Goal: Information Seeking & Learning: Learn about a topic

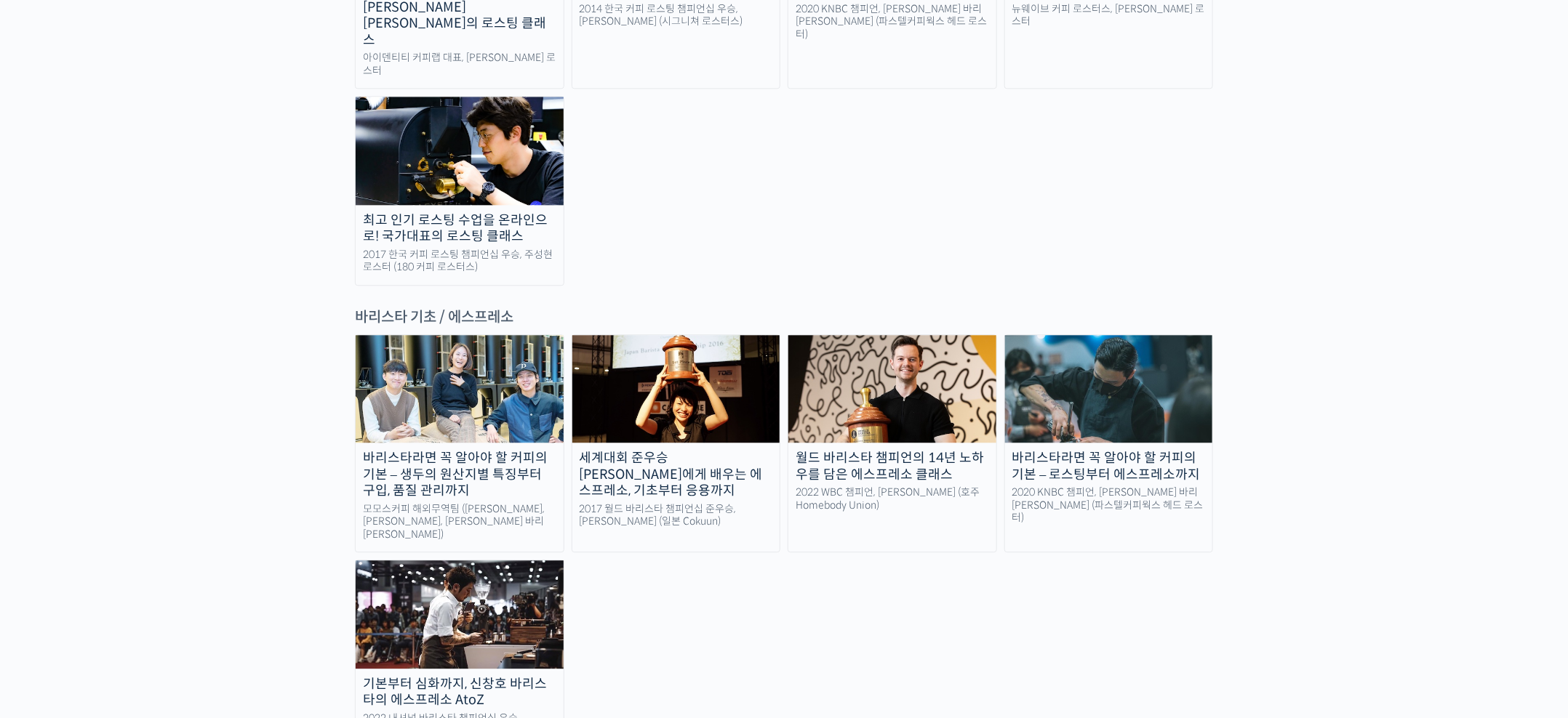
scroll to position [1963, 0]
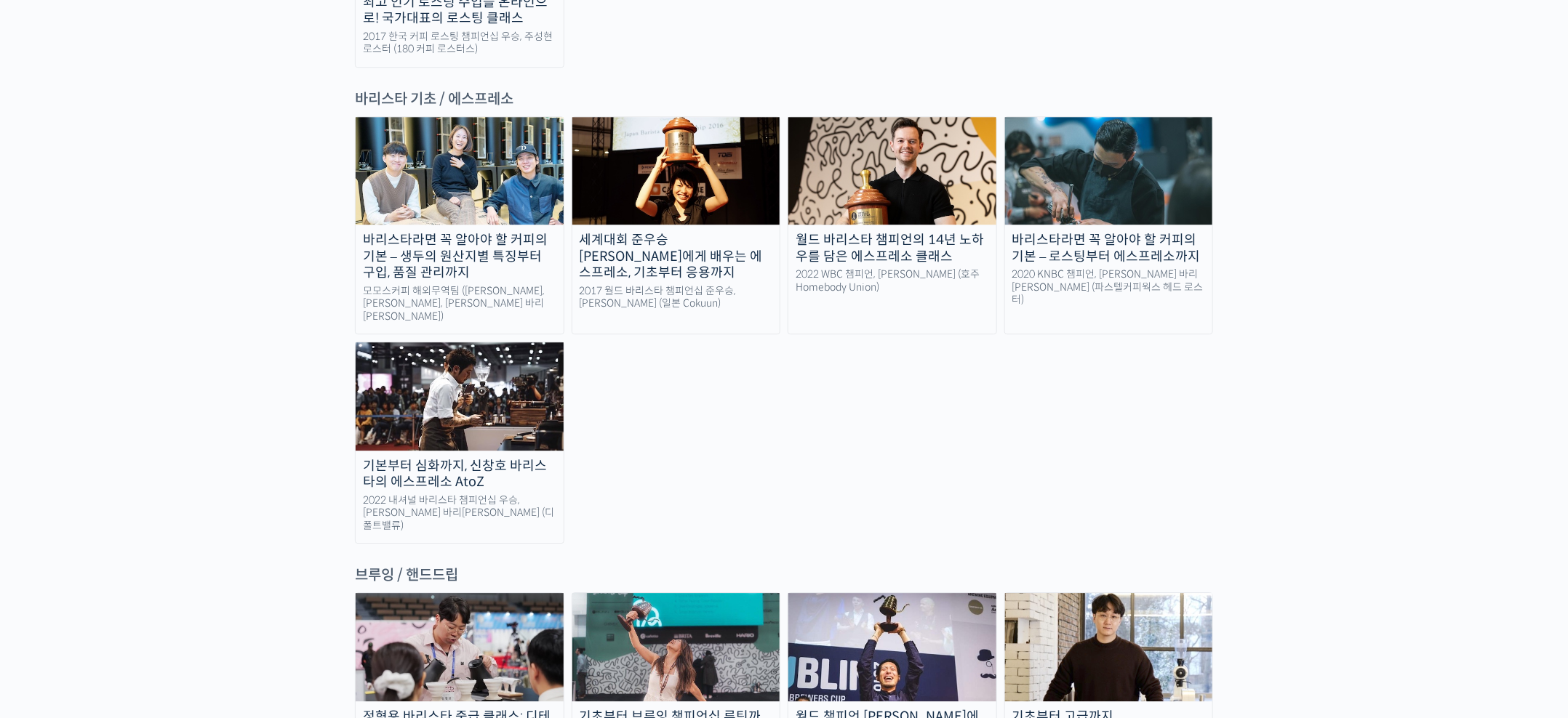
click at [1143, 593] on img at bounding box center [1109, 646] width 208 height 108
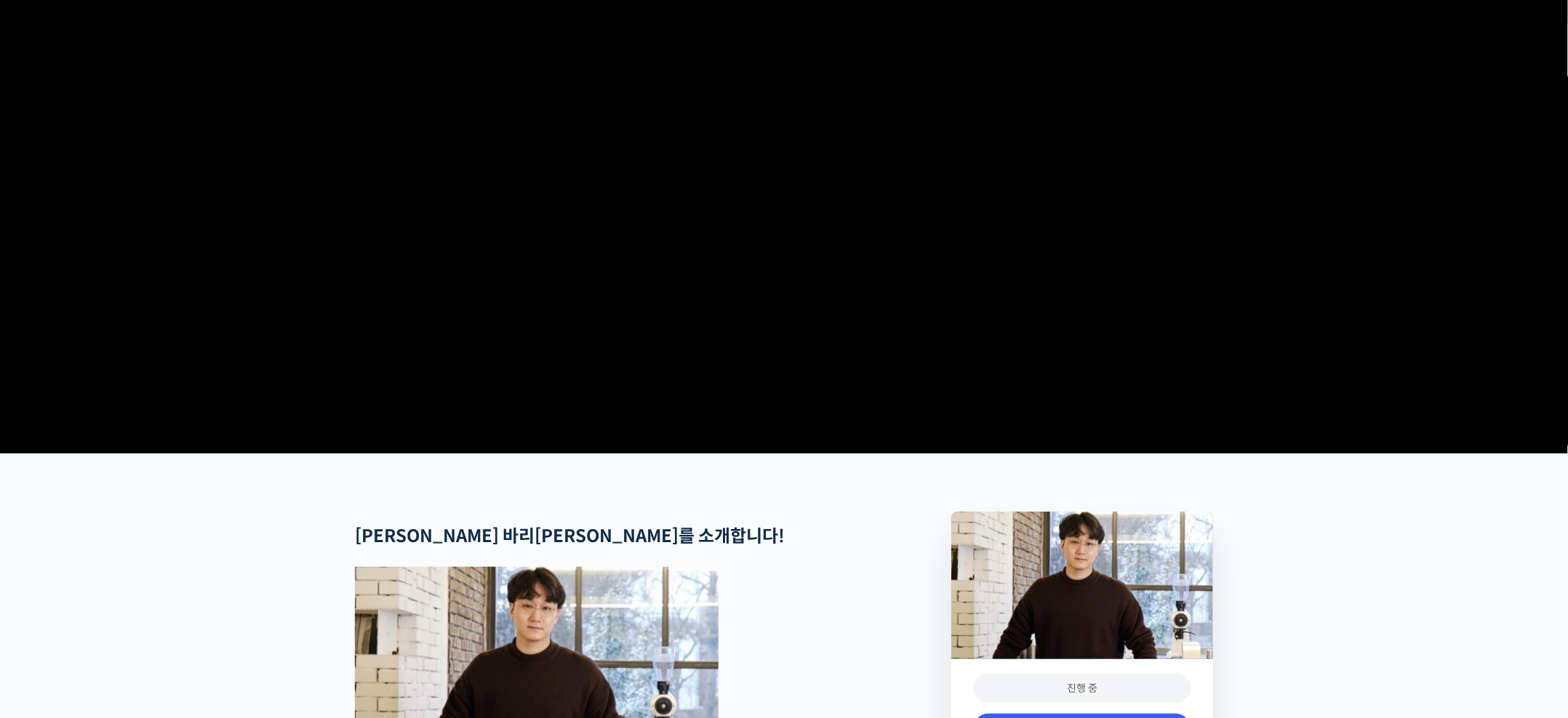
scroll to position [327, 0]
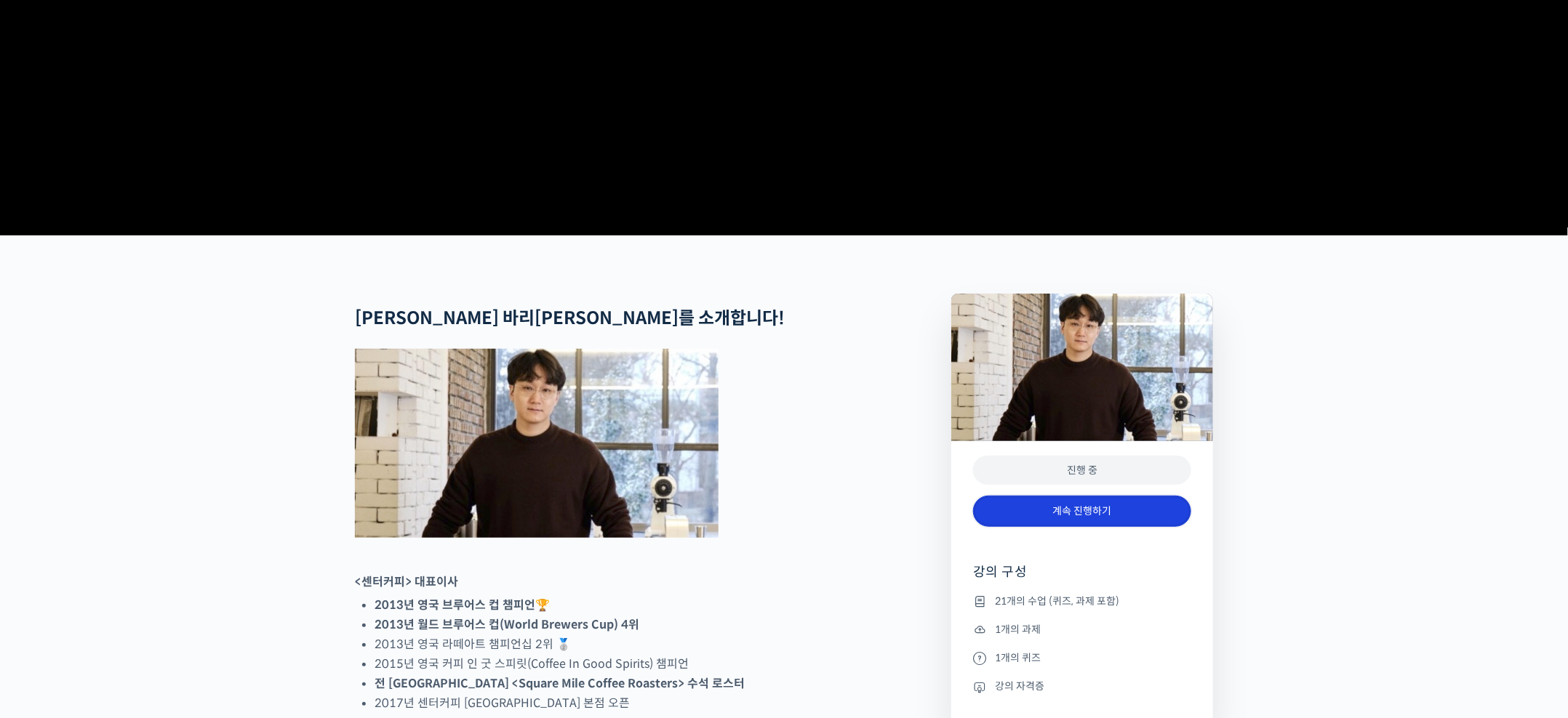
click at [1111, 527] on link "계속 진행하기" at bounding box center [1082, 511] width 219 height 31
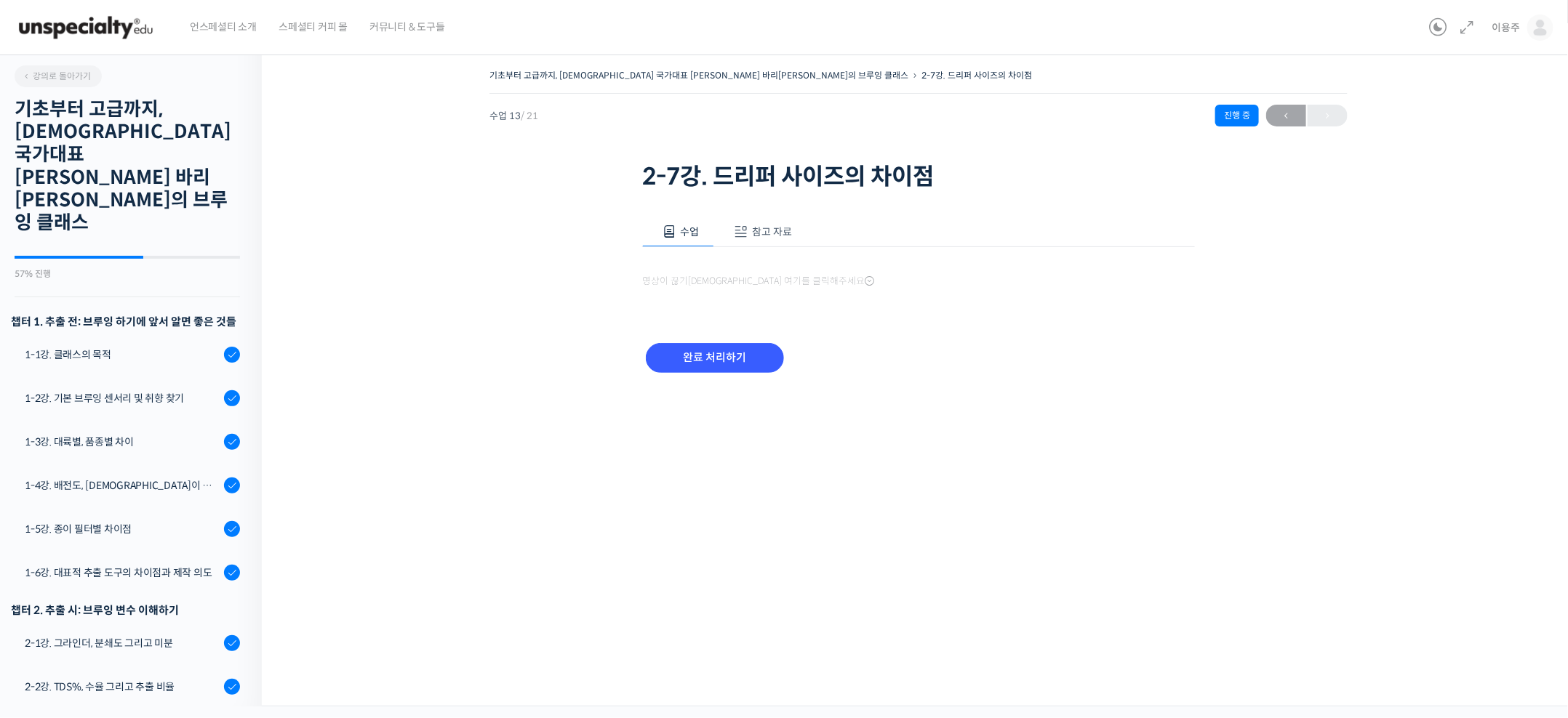
scroll to position [580, 0]
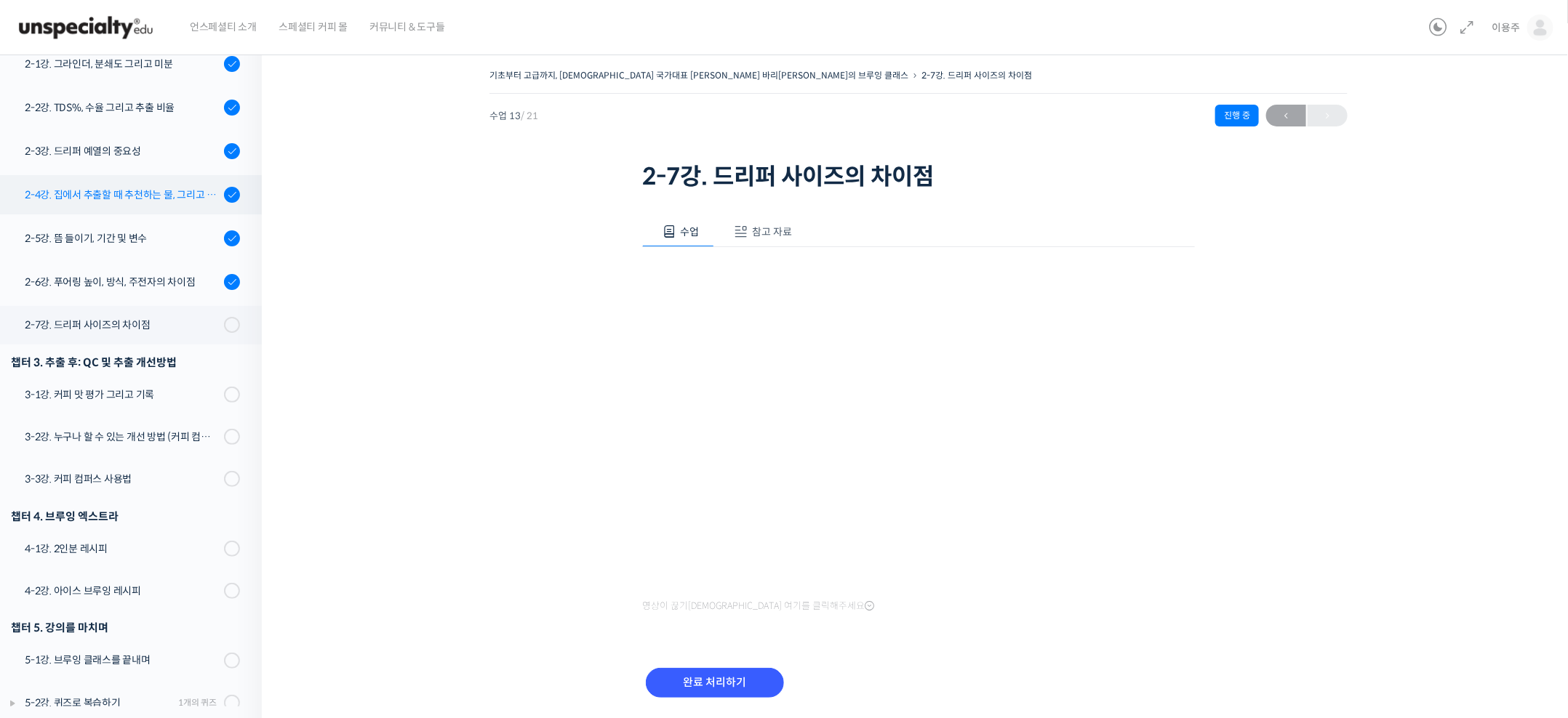
click at [178, 187] on div "2-4강. 집에서 추출할 때 추천하는 물, 그리고 이유" at bounding box center [123, 194] width 195 height 16
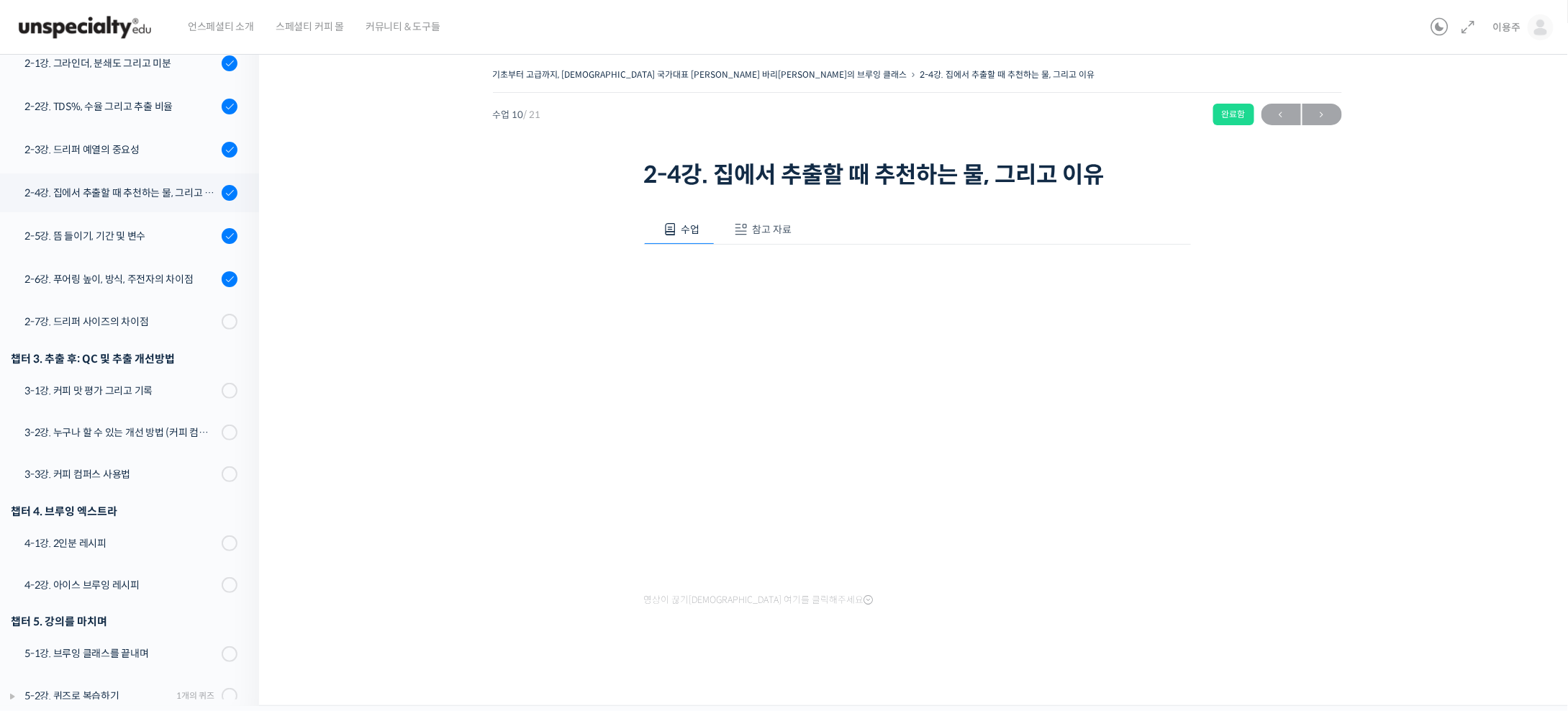
scroll to position [387, 0]
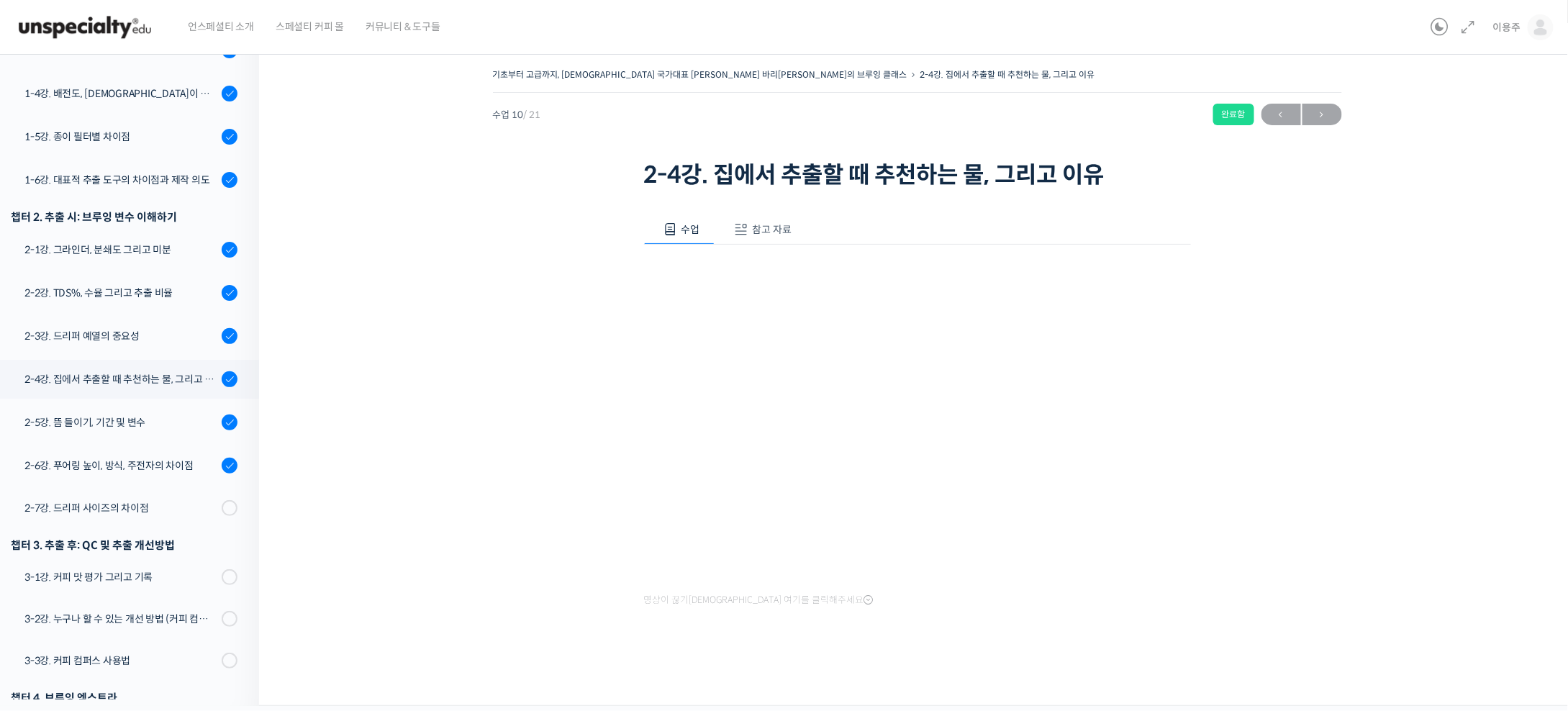
drag, startPoint x: 519, startPoint y: 512, endPoint x: 525, endPoint y: 517, distance: 7.8
click at [519, 512] on div "기초부터 고급까지, 영국 국가대표 박상호 바리스타의 브루잉 클래스 2-4강. 집에서 추출할 때 추천하는 물, …" at bounding box center [917, 370] width 1172 height 612
click at [158, 415] on div "2-5강. 뜸 들이기, 기간 및 변수" at bounding box center [121, 422] width 193 height 16
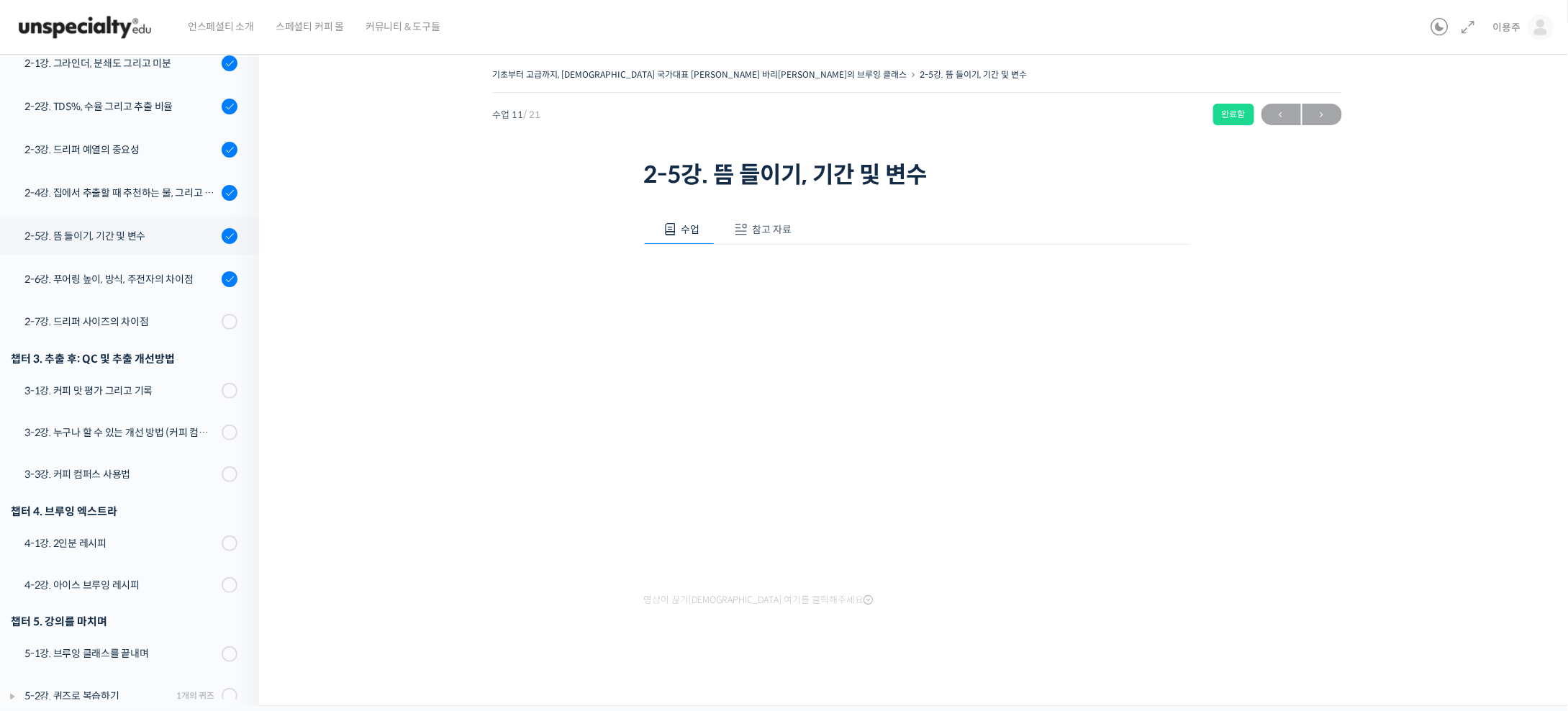
scroll to position [387, 0]
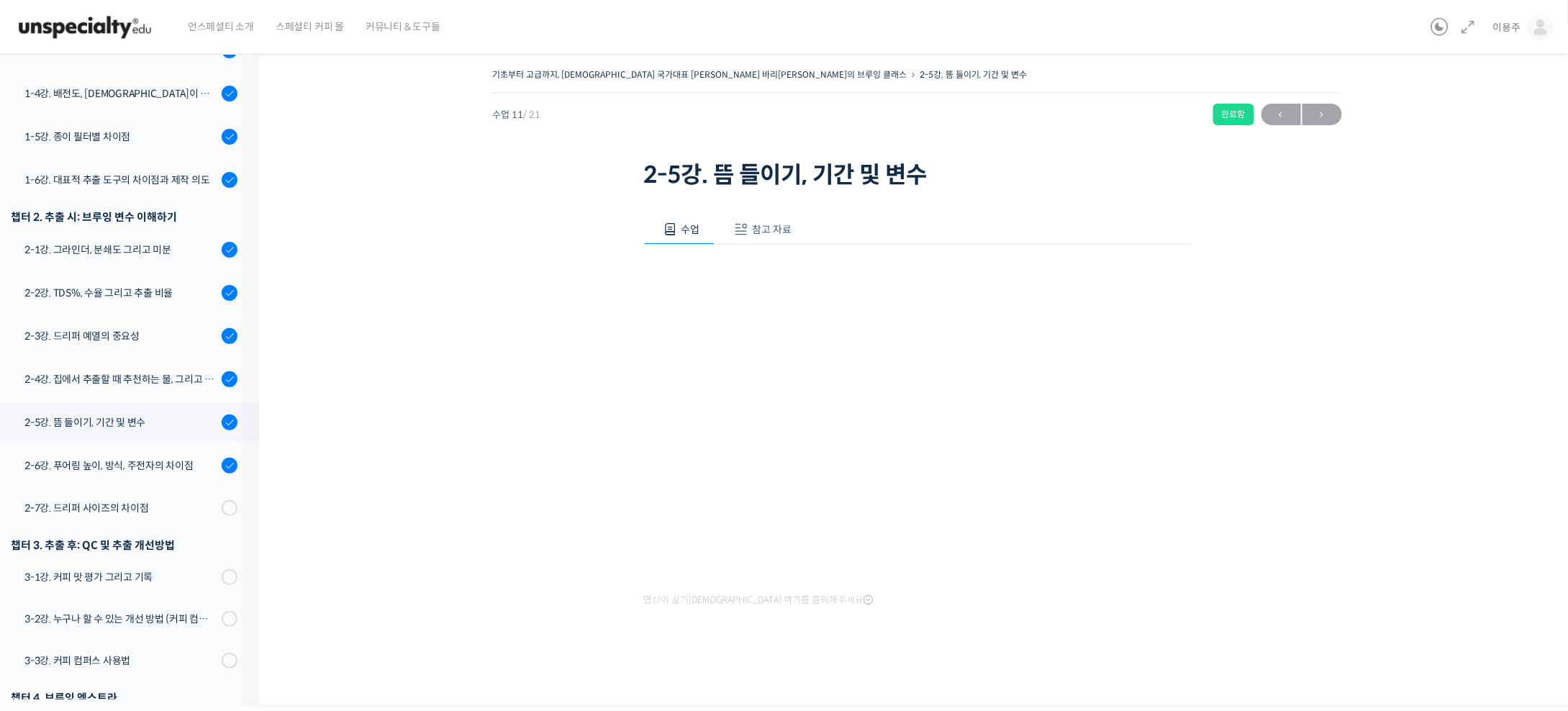
click at [1360, 483] on div "기초부터 고급까지, [DEMOGRAPHIC_DATA] 국가대표 [PERSON_NAME] 바리[PERSON_NAME]의 브루잉 클래스 2-5강.…" at bounding box center [917, 370] width 1172 height 612
click at [1405, 430] on div "기초부터 고급까지, [DEMOGRAPHIC_DATA] 국가대표 [PERSON_NAME] 바리[PERSON_NAME]의 브루잉 클래스 2-5강.…" at bounding box center [917, 370] width 1172 height 612
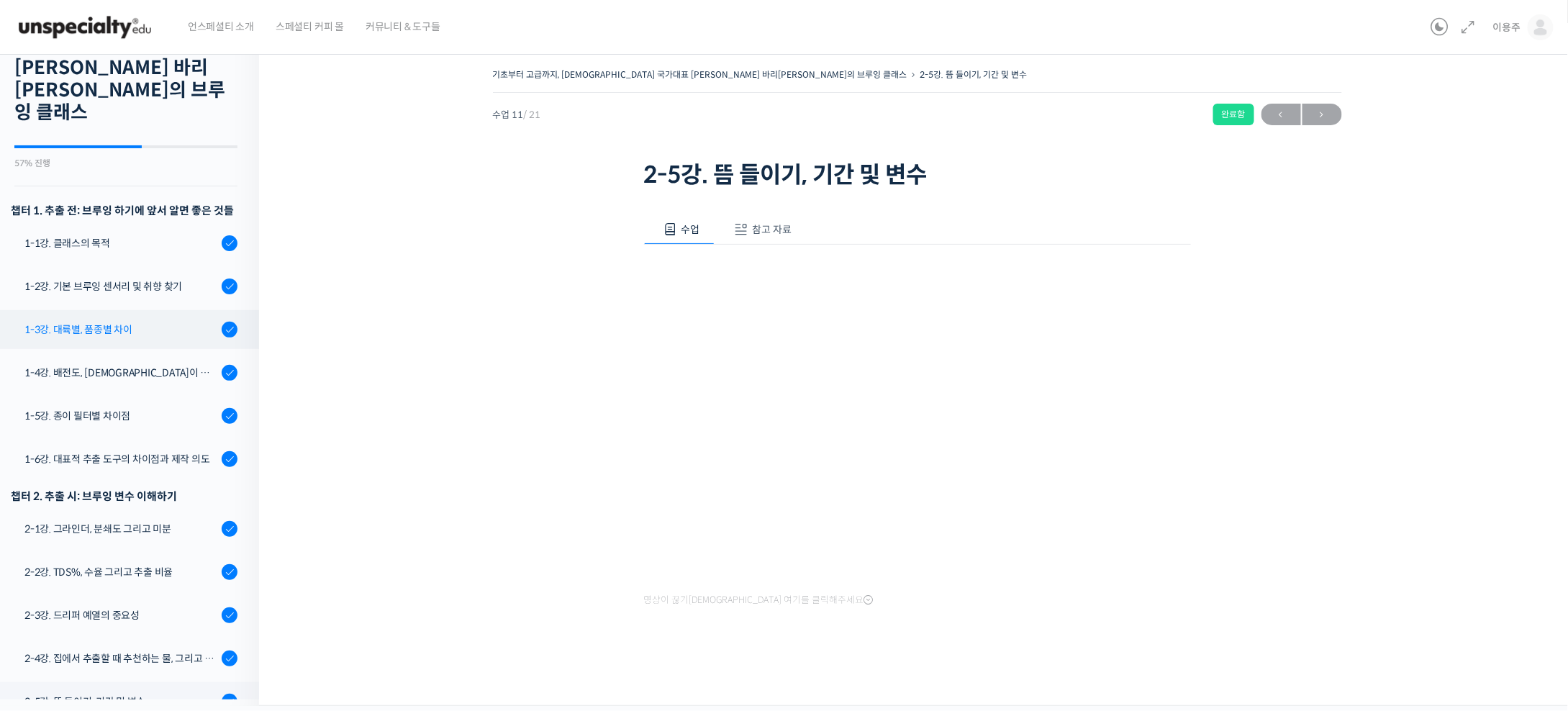
scroll to position [0, 0]
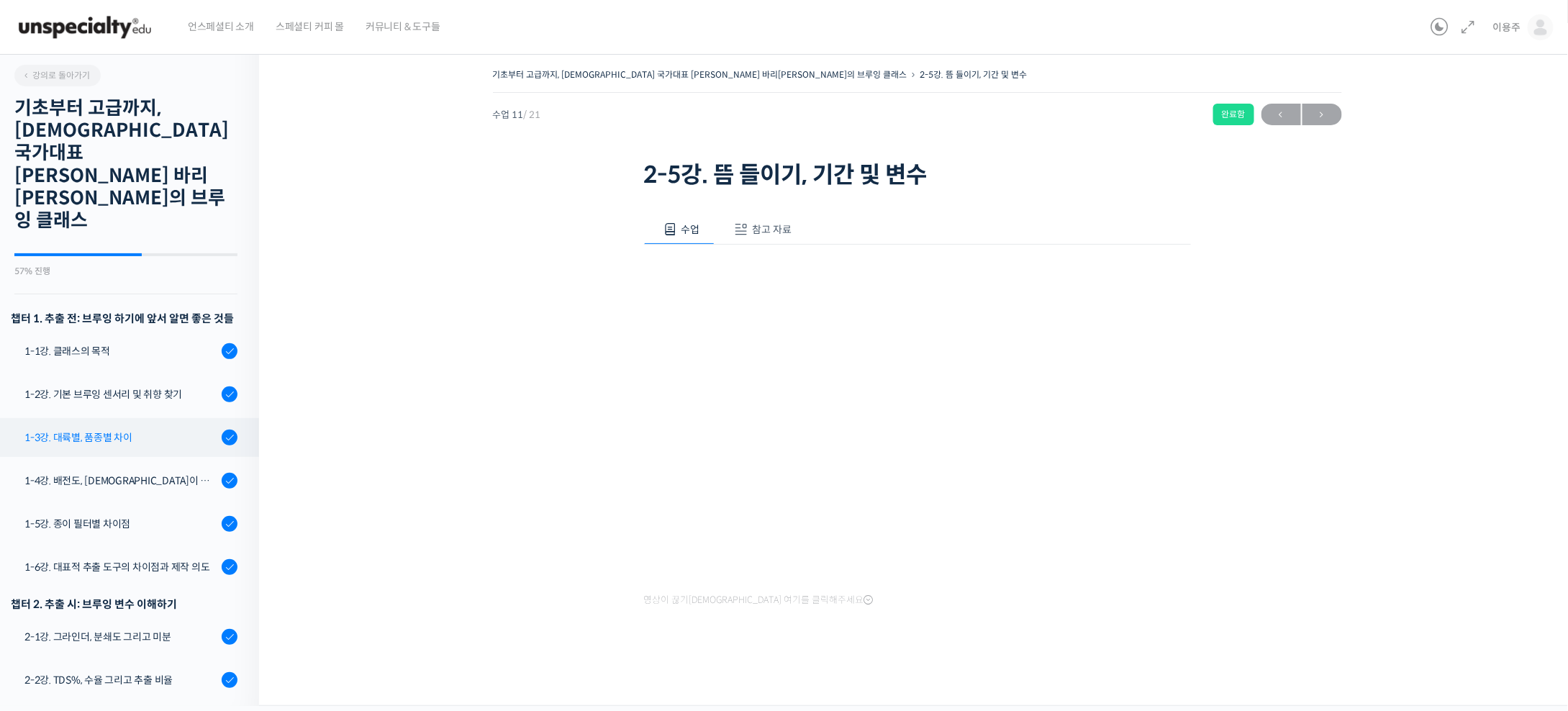
click at [135, 429] on div "1-3강. 대륙별, 품종별 차이" at bounding box center [121, 437] width 193 height 16
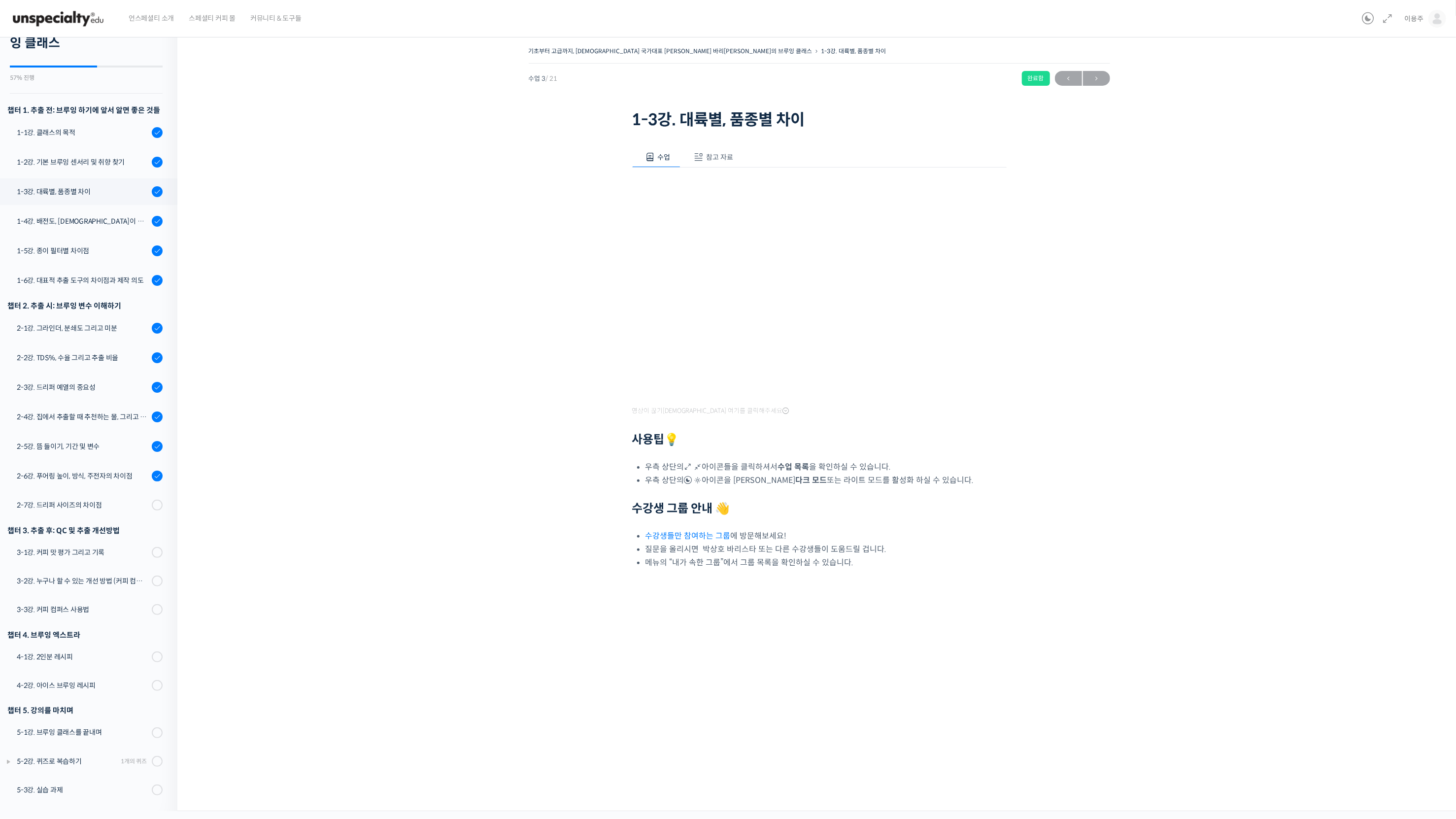
scroll to position [60, 0]
